Goal: Task Accomplishment & Management: Manage account settings

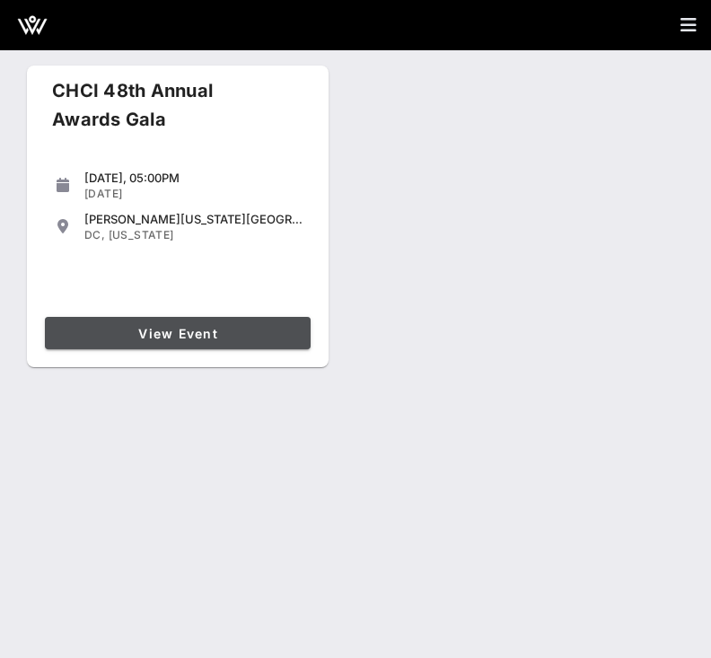
click at [159, 334] on span "View Event" at bounding box center [177, 333] width 251 height 15
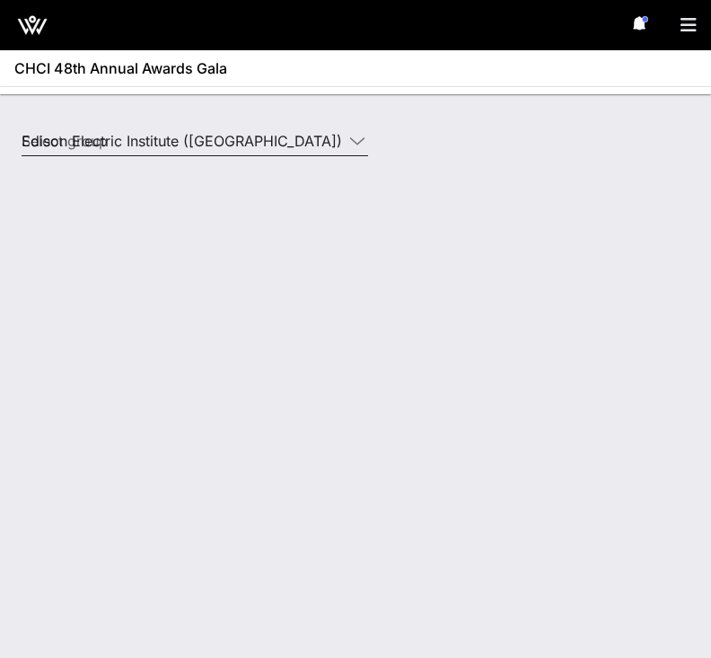
click at [205, 140] on input "Edison Electric Institute ([GEOGRAPHIC_DATA]) [[PERSON_NAME], [EMAIL_ADDRESS][D…" at bounding box center [182, 141] width 321 height 29
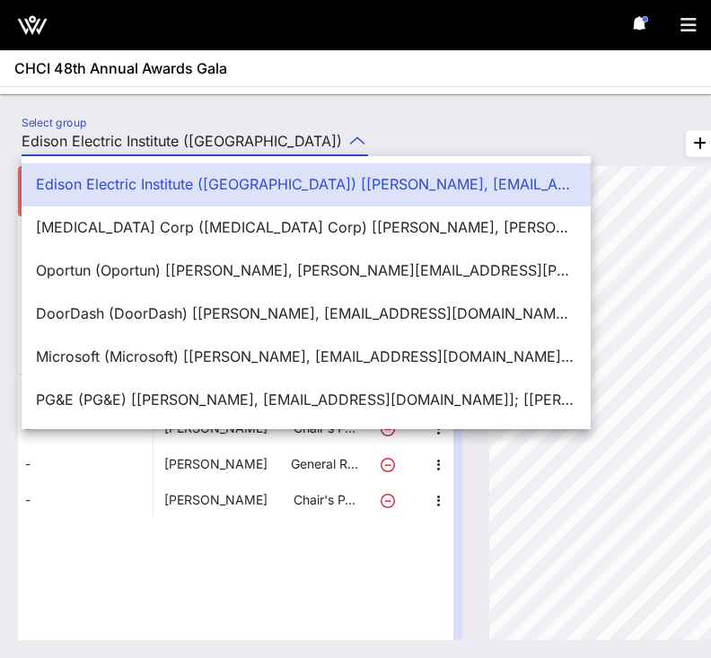
click at [208, 91] on div at bounding box center [355, 90] width 711 height 8
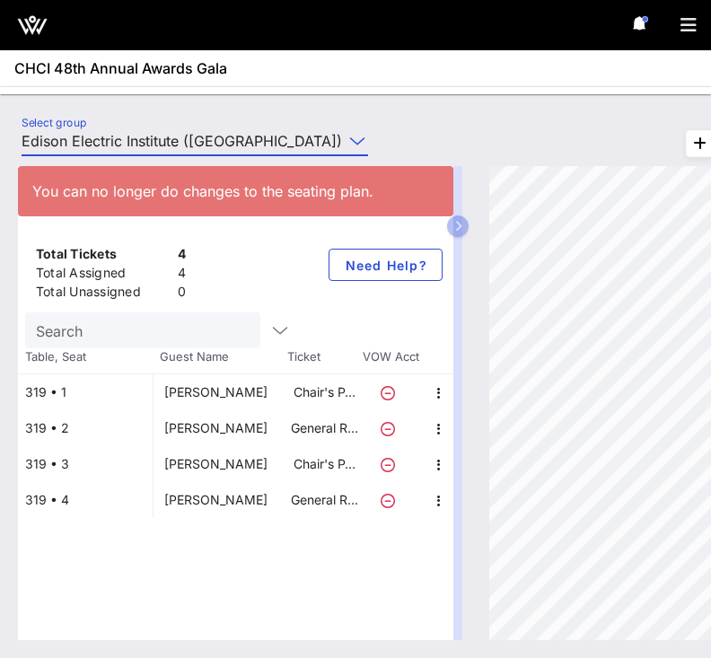
click at [205, 135] on input "Edison Electric Institute ([GEOGRAPHIC_DATA]) [[PERSON_NAME], [EMAIL_ADDRESS][D…" at bounding box center [182, 141] width 321 height 29
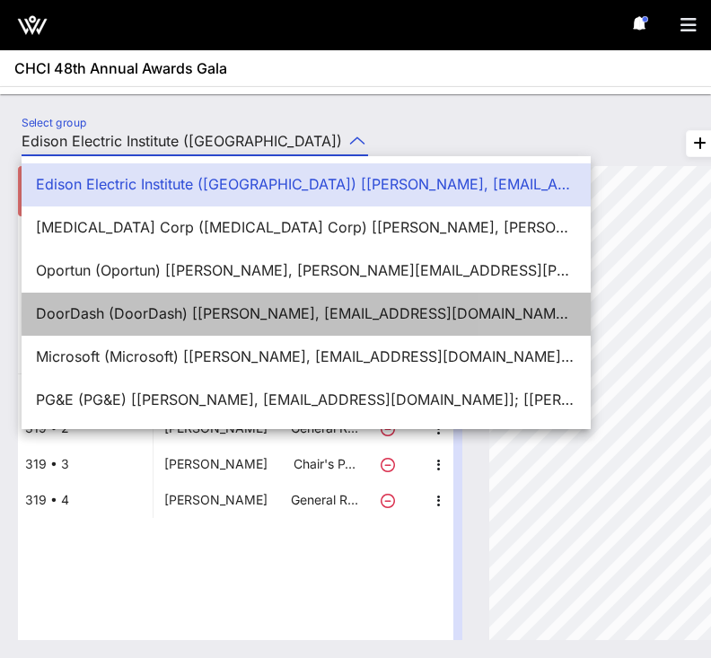
click at [122, 312] on div "DoorDash (DoorDash) [[PERSON_NAME], [EMAIL_ADDRESS][DOMAIN_NAME]]; [[PERSON_NAM…" at bounding box center [306, 313] width 540 height 17
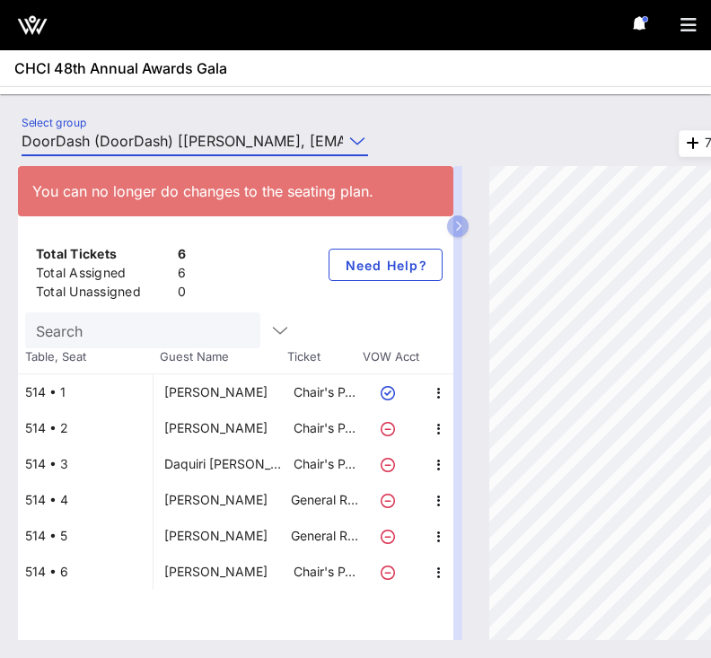
click at [297, 139] on input "DoorDash (DoorDash) [[PERSON_NAME], [EMAIL_ADDRESS][DOMAIN_NAME]]; [[PERSON_NAM…" at bounding box center [182, 141] width 321 height 29
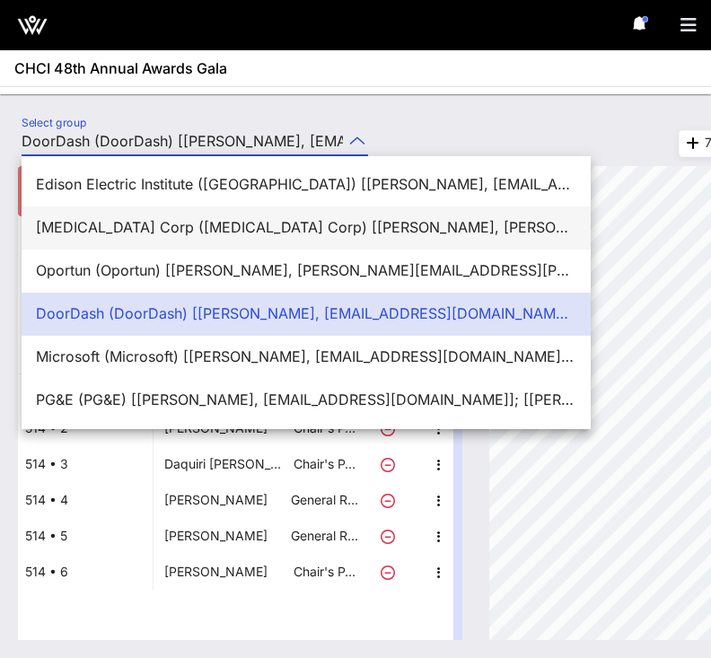
click at [137, 229] on div "[MEDICAL_DATA] Corp ([MEDICAL_DATA] Corp) [[PERSON_NAME], [PERSON_NAME][EMAIL_A…" at bounding box center [306, 227] width 540 height 17
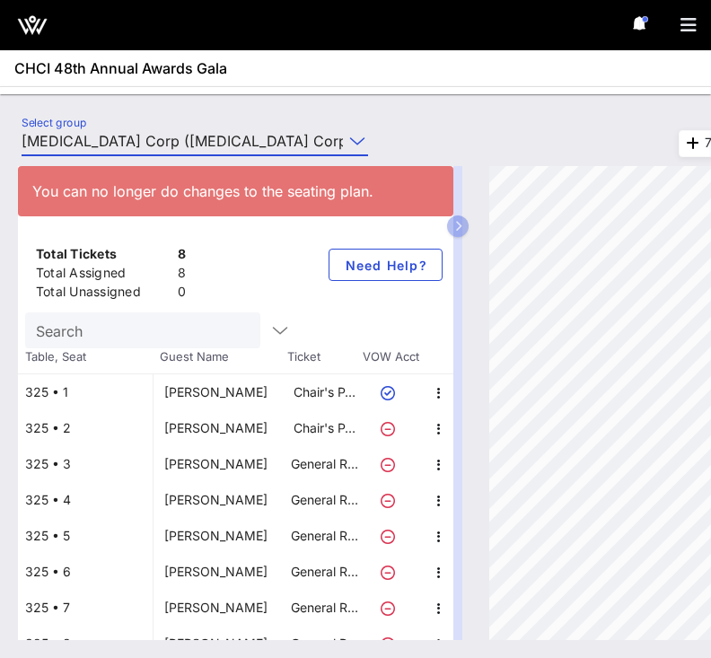
click at [161, 137] on input "[MEDICAL_DATA] Corp ([MEDICAL_DATA] Corp) [[PERSON_NAME], [PERSON_NAME][EMAIL_A…" at bounding box center [182, 141] width 321 height 29
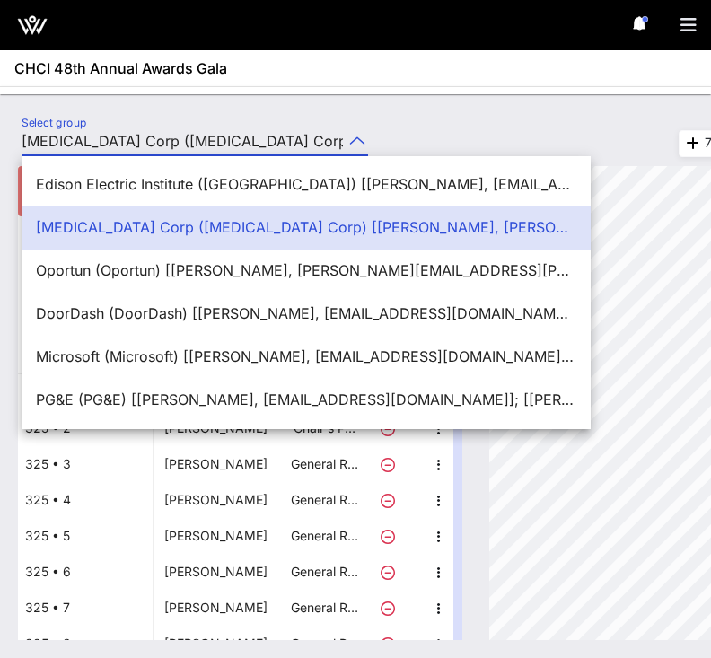
click at [184, 101] on div "Select group [MEDICAL_DATA] Corp ([MEDICAL_DATA] Corp) [[PERSON_NAME], [PERSON_…" at bounding box center [355, 376] width 711 height 564
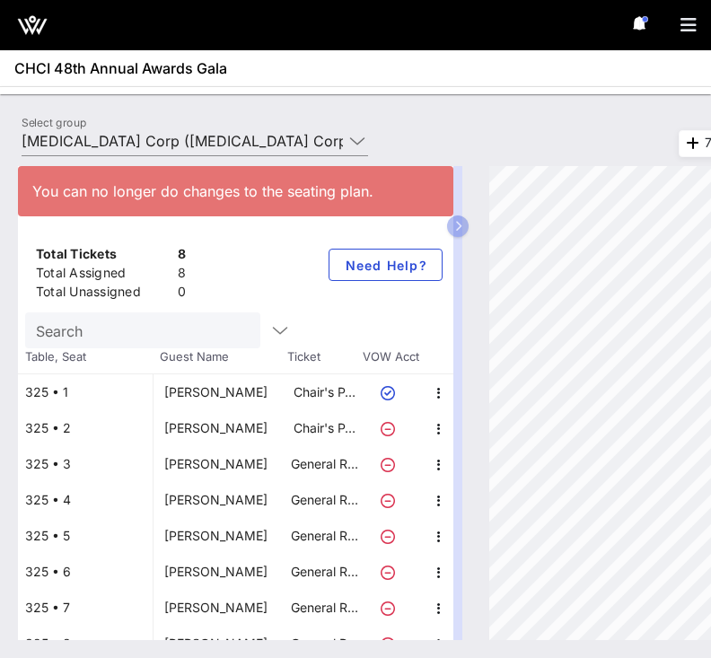
scroll to position [21, 0]
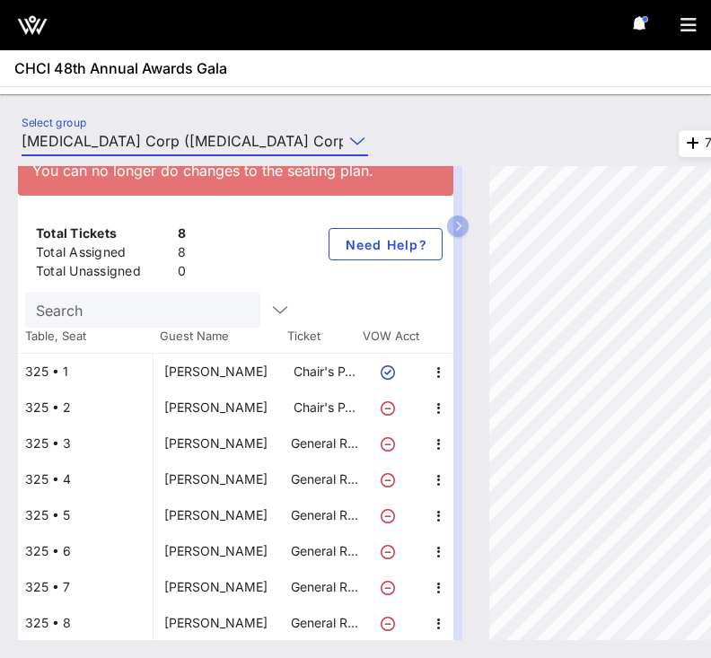
click at [88, 145] on input "[MEDICAL_DATA] Corp ([MEDICAL_DATA] Corp) [[PERSON_NAME], [PERSON_NAME][EMAIL_A…" at bounding box center [182, 141] width 321 height 29
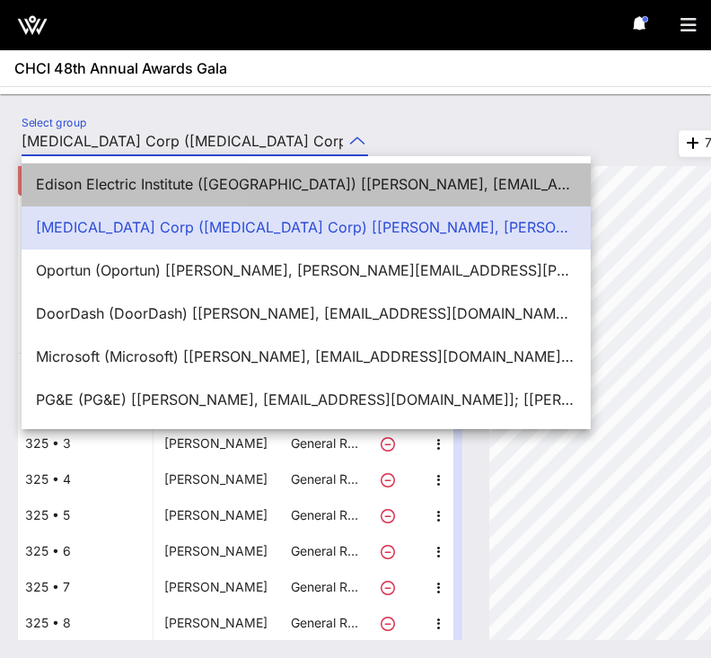
click at [93, 184] on div "Edison Electric Institute ([GEOGRAPHIC_DATA]) [[PERSON_NAME], [EMAIL_ADDRESS][D…" at bounding box center [306, 184] width 540 height 17
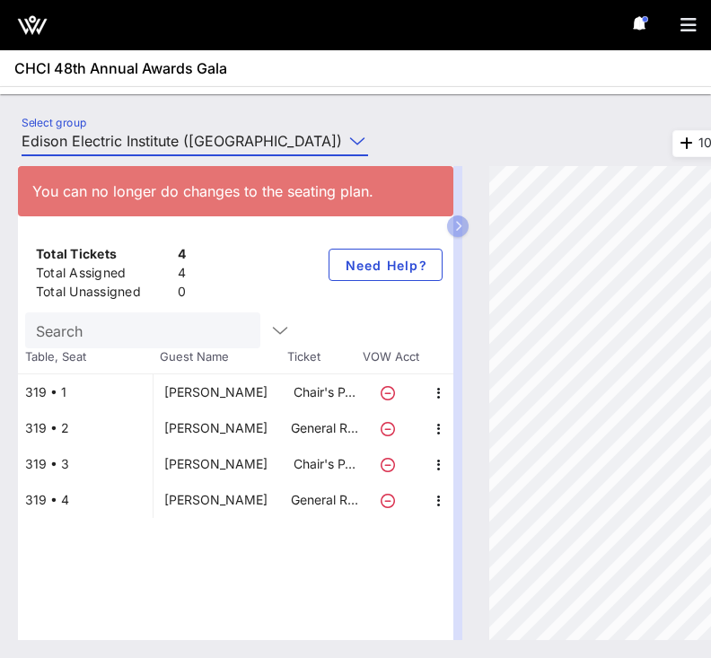
click at [110, 140] on input "Edison Electric Institute ([GEOGRAPHIC_DATA]) [[PERSON_NAME], [EMAIL_ADDRESS][D…" at bounding box center [182, 141] width 321 height 29
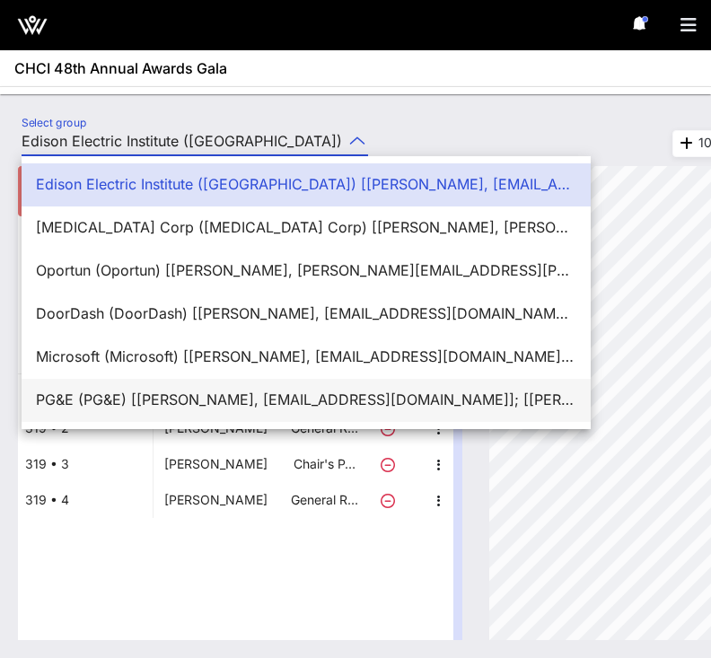
scroll to position [43, 0]
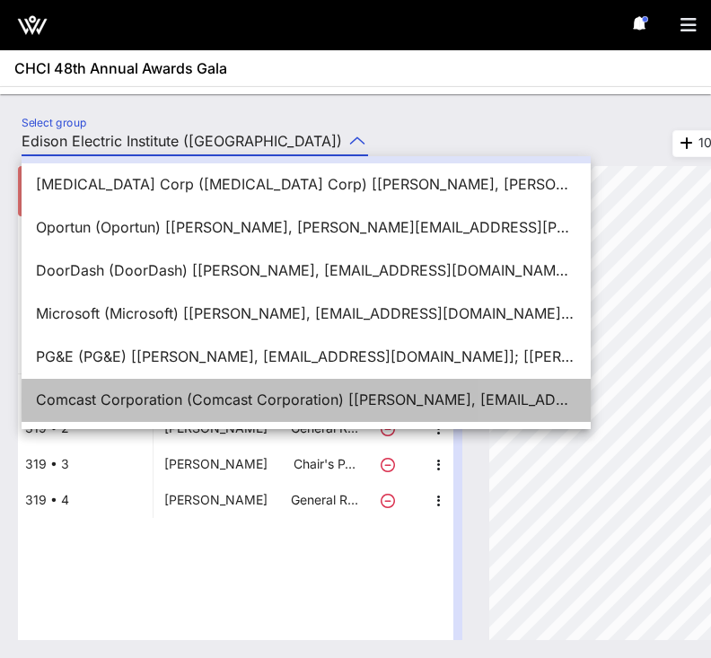
click at [106, 406] on div "Comcast Corporation (Comcast Corporation) [[PERSON_NAME], [EMAIL_ADDRESS][DOMAI…" at bounding box center [306, 399] width 540 height 17
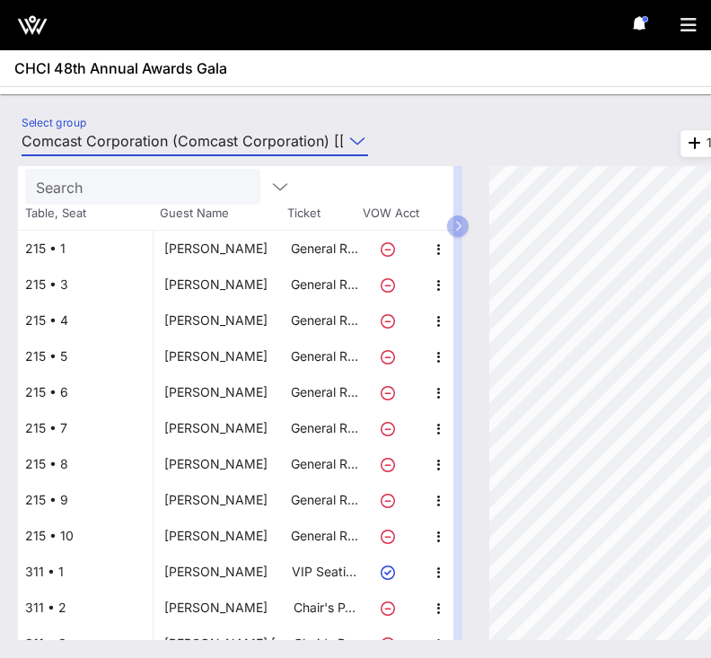
scroll to position [138, 0]
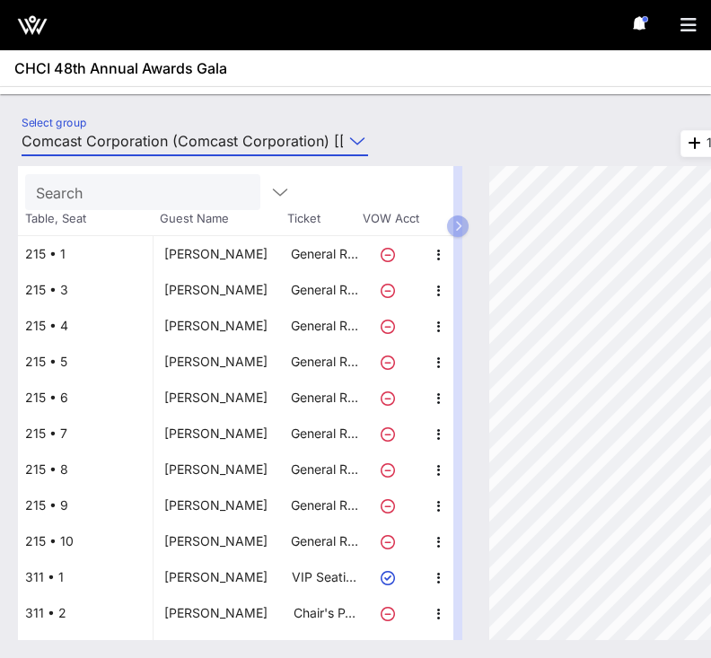
click at [214, 124] on div "Select group Comcast Corporation (Comcast Corporation) [[PERSON_NAME], [EMAIL_A…" at bounding box center [195, 145] width 368 height 59
click at [201, 139] on input "Comcast Corporation (Comcast Corporation) [[PERSON_NAME], [EMAIL_ADDRESS][DOMAI…" at bounding box center [182, 141] width 321 height 29
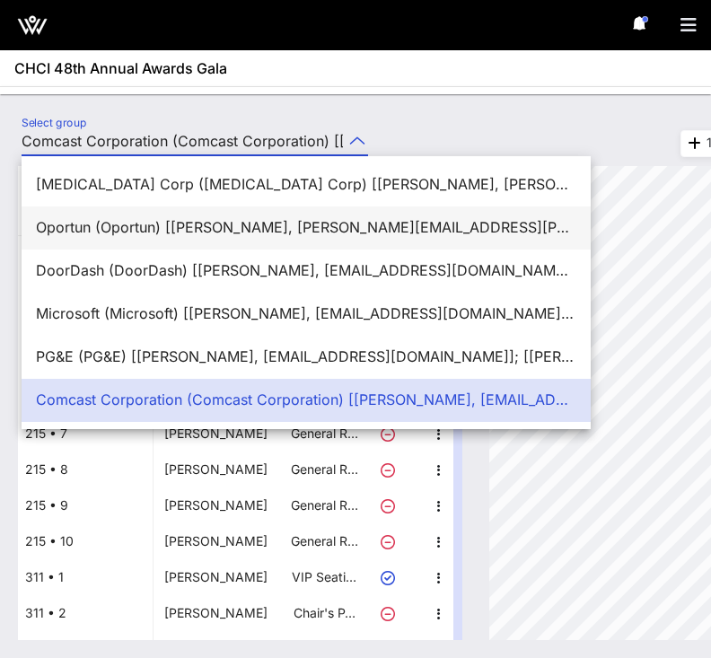
click at [176, 246] on div "Oportun (Oportun) [[PERSON_NAME], [PERSON_NAME][EMAIL_ADDRESS][PERSON_NAME][DOM…" at bounding box center [306, 227] width 540 height 39
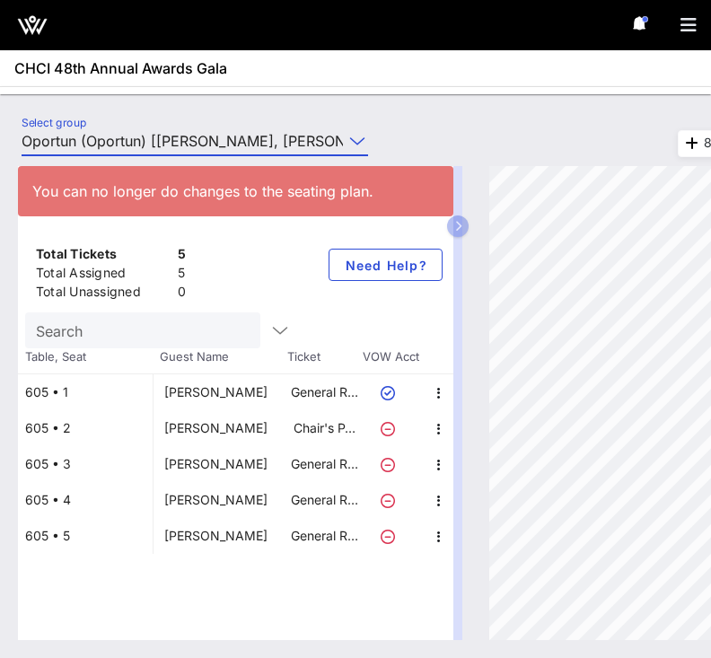
click at [102, 146] on input "Oportun (Oportun) [[PERSON_NAME], [PERSON_NAME][EMAIL_ADDRESS][PERSON_NAME][DOM…" at bounding box center [182, 141] width 321 height 29
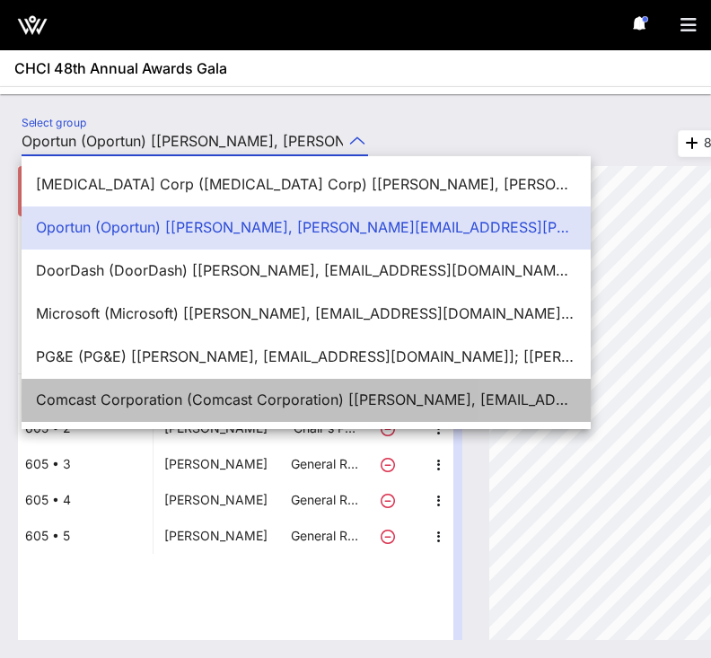
click at [106, 404] on div "Comcast Corporation (Comcast Corporation) [[PERSON_NAME], [EMAIL_ADDRESS][DOMAI…" at bounding box center [306, 399] width 540 height 17
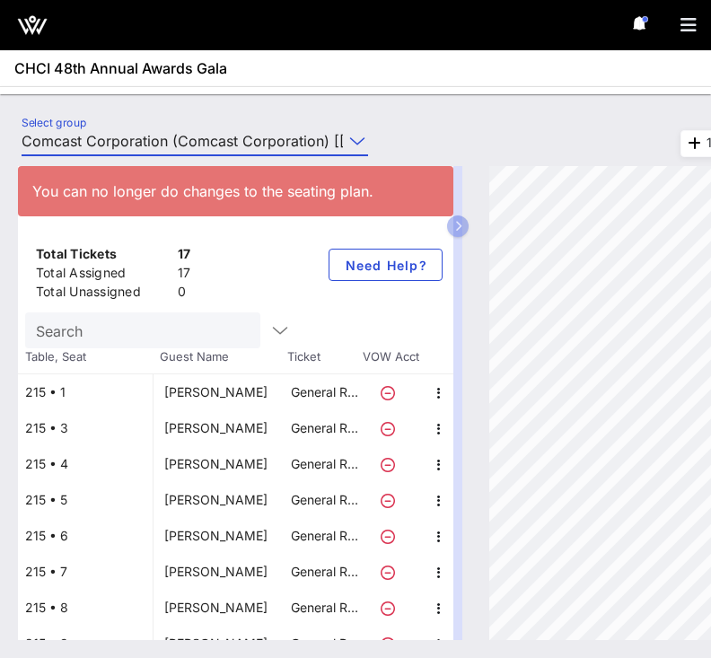
click at [64, 153] on div "You can no longer do changes to the seating plan. Total Tickets 17 Total Assign…" at bounding box center [355, 403] width 711 height 510
click at [66, 144] on input "Comcast Corporation (Comcast Corporation) [[PERSON_NAME], [EMAIL_ADDRESS][DOMAI…" at bounding box center [182, 141] width 321 height 29
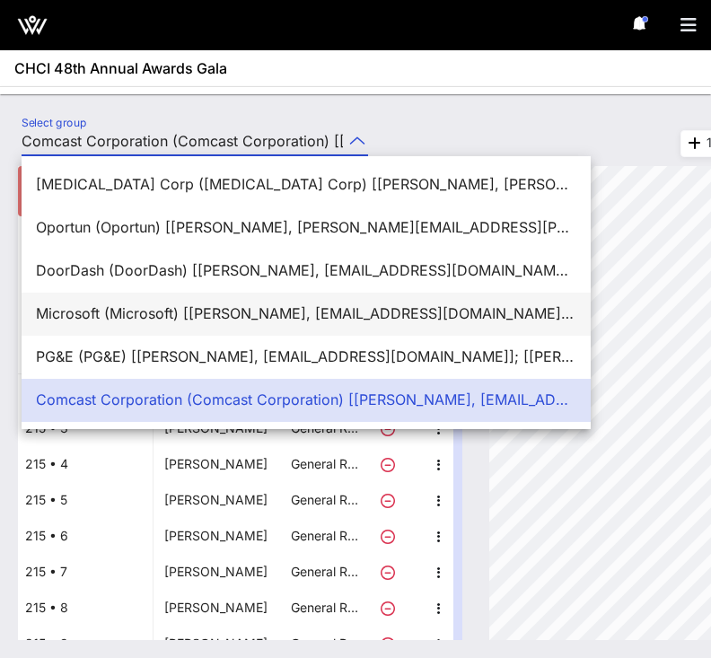
click at [52, 312] on div "Microsoft (Microsoft) [[PERSON_NAME], [EMAIL_ADDRESS][DOMAIN_NAME]]; [[PERSON_N…" at bounding box center [306, 313] width 540 height 17
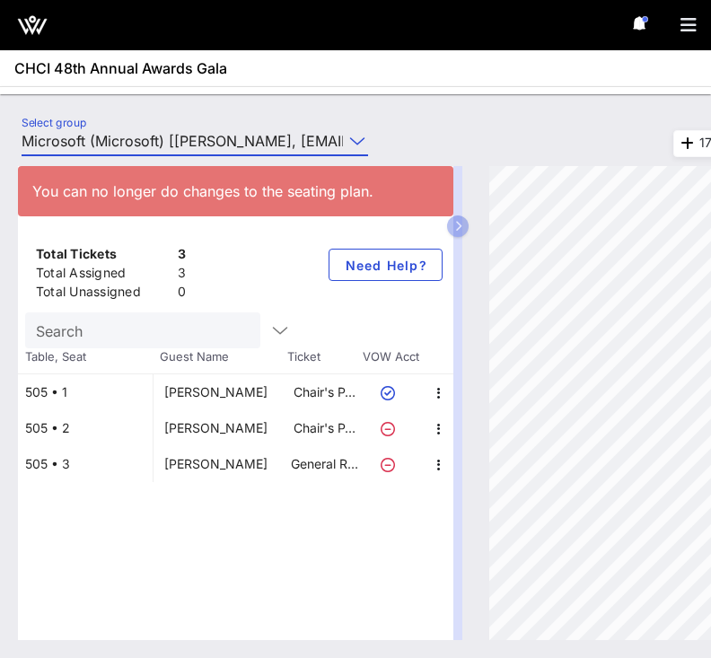
click at [207, 136] on input "Microsoft (Microsoft) [[PERSON_NAME], [EMAIL_ADDRESS][DOMAIN_NAME]]; [[PERSON_N…" at bounding box center [182, 141] width 321 height 29
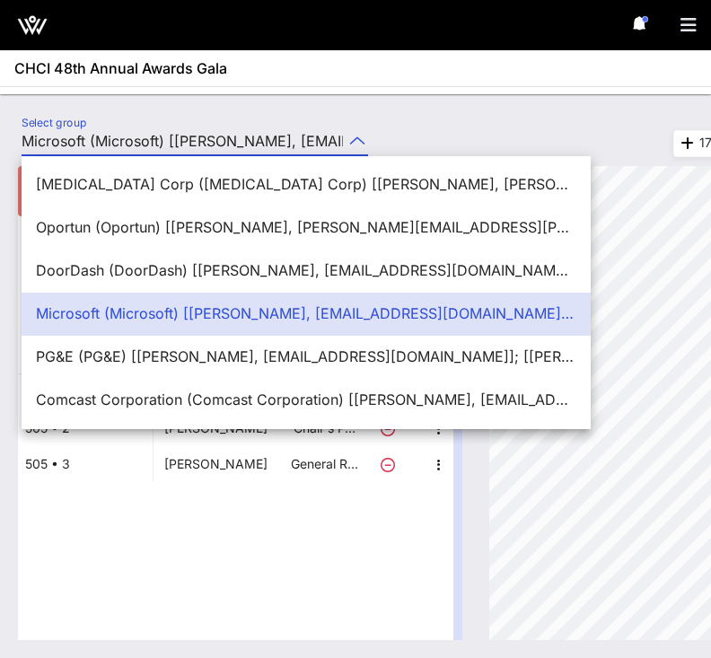
click at [122, 334] on div "Microsoft (Microsoft) [[PERSON_NAME], [EMAIL_ADDRESS][DOMAIN_NAME]]; [[PERSON_N…" at bounding box center [306, 314] width 569 height 43
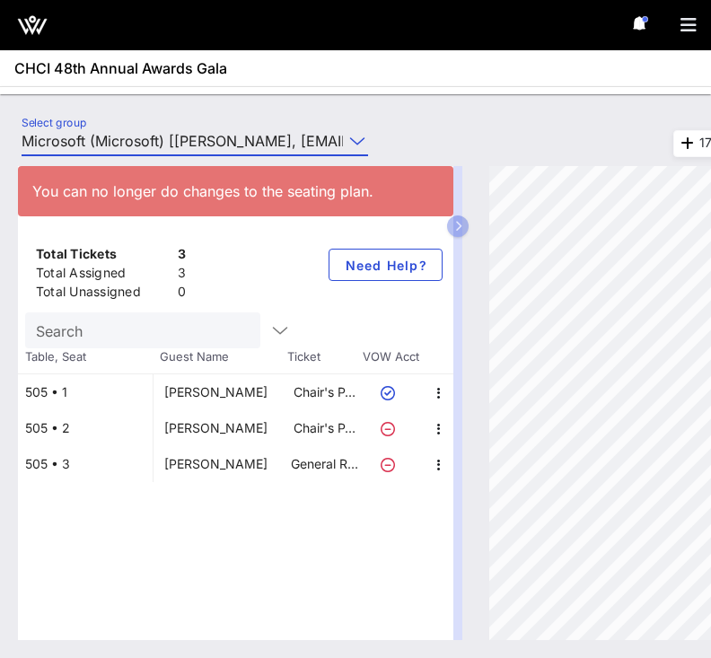
click at [164, 130] on input "Microsoft (Microsoft) [[PERSON_NAME], [EMAIL_ADDRESS][DOMAIN_NAME]]; [[PERSON_N…" at bounding box center [182, 141] width 321 height 29
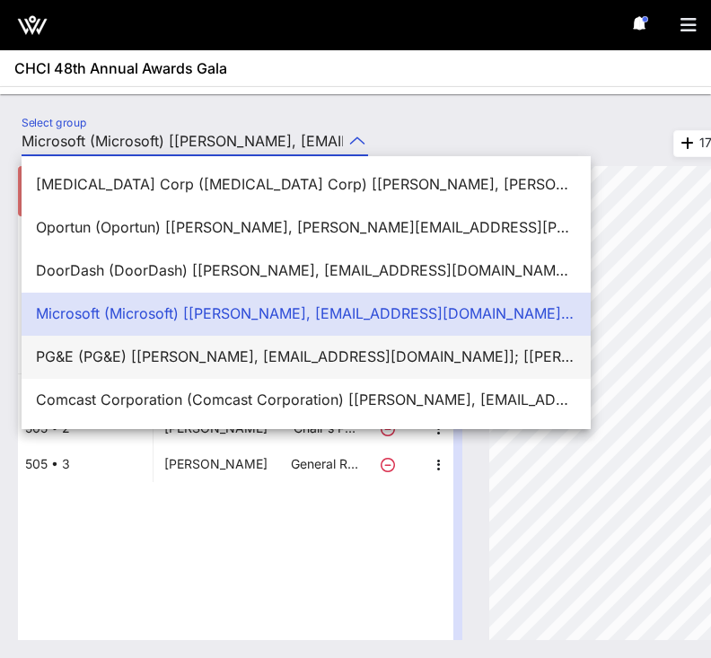
click at [118, 355] on div "PG&E (PG&E) [[PERSON_NAME], [EMAIL_ADDRESS][DOMAIN_NAME]]; [[PERSON_NAME], [PER…" at bounding box center [306, 356] width 540 height 17
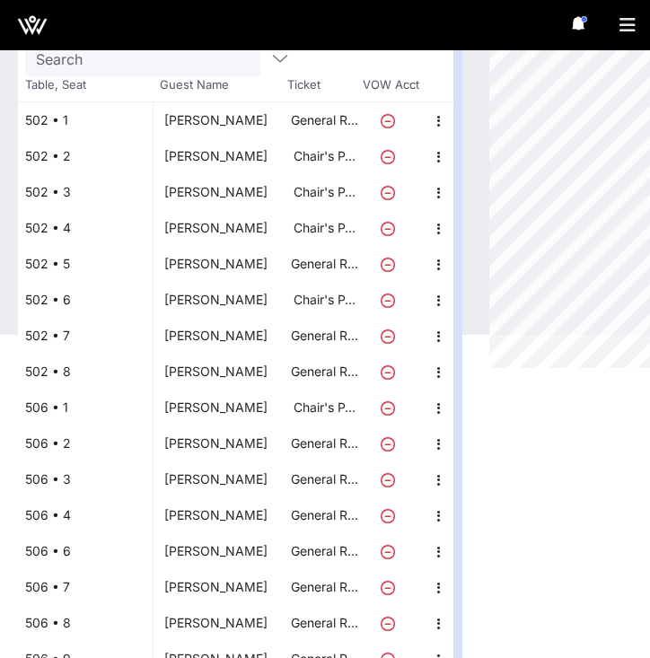
scroll to position [0, 0]
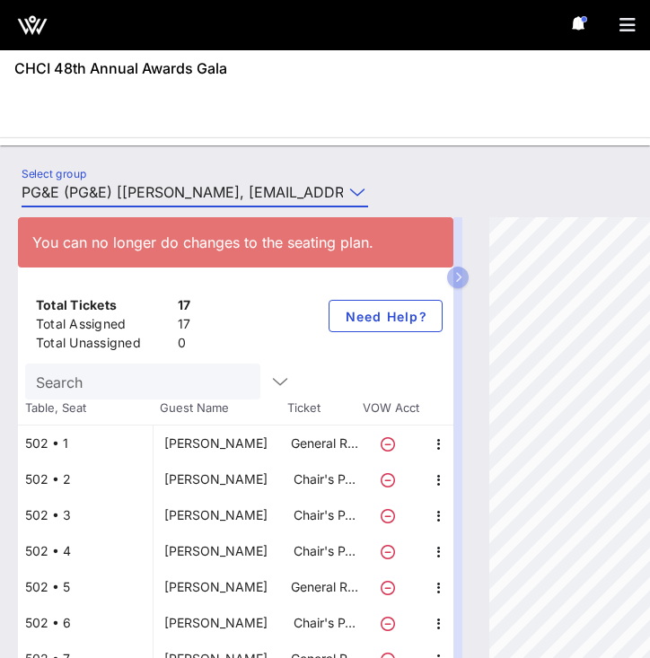
click at [239, 220] on div "You can no longer do changes to the seating plan." at bounding box center [235, 242] width 435 height 50
click at [238, 205] on div "You can no longer do changes to the seating plan. Total Tickets 17 Total Assign…" at bounding box center [325, 428] width 650 height 459
click at [239, 191] on input "PG&E (PG&E) [[PERSON_NAME], [EMAIL_ADDRESS][DOMAIN_NAME]]; [[PERSON_NAME], [PER…" at bounding box center [182, 192] width 321 height 29
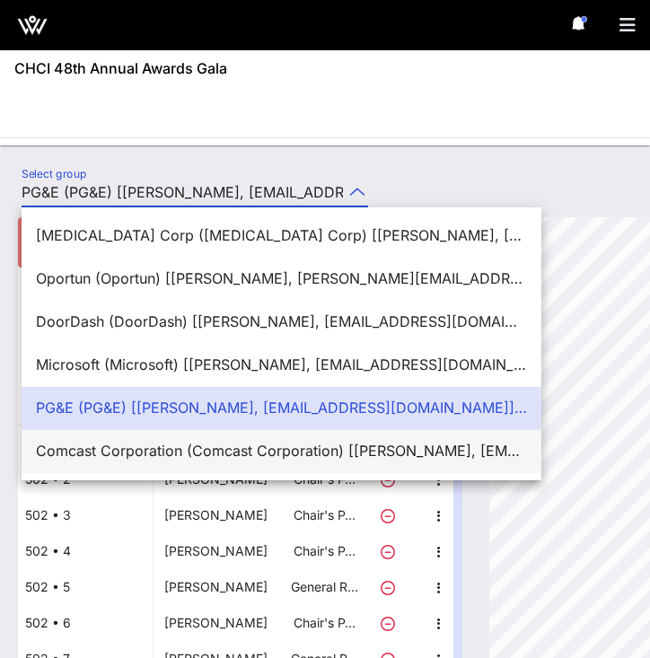
click at [162, 444] on div "Comcast Corporation (Comcast Corporation) [[PERSON_NAME], [EMAIL_ADDRESS][DOMAI…" at bounding box center [281, 451] width 491 height 17
type input "Comcast Corporation (Comcast Corporation) [[PERSON_NAME], [EMAIL_ADDRESS][DOMAI…"
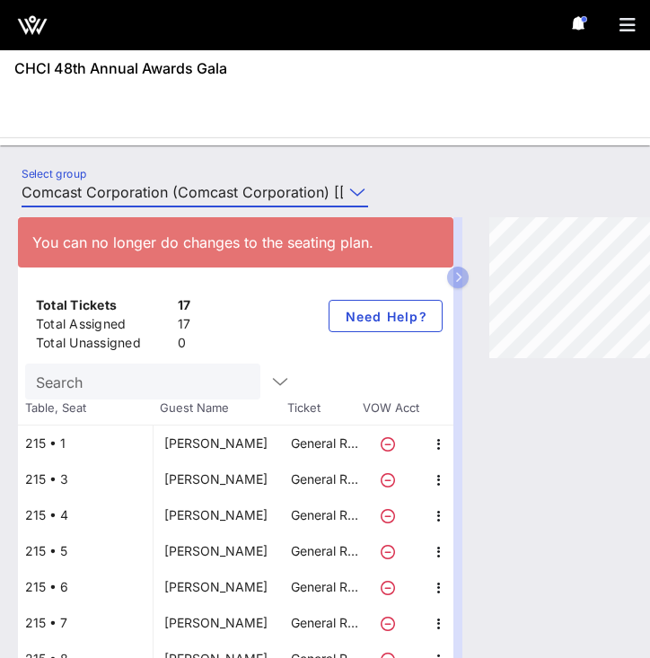
click at [172, 188] on input "Comcast Corporation (Comcast Corporation) [[PERSON_NAME], [EMAIL_ADDRESS][DOMAI…" at bounding box center [182, 192] width 321 height 29
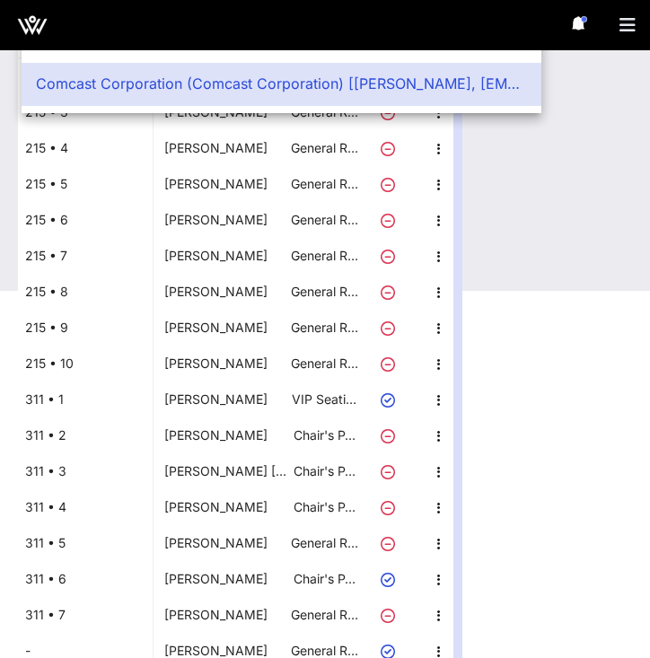
scroll to position [377, 0]
